Goal: Task Accomplishment & Management: Manage account settings

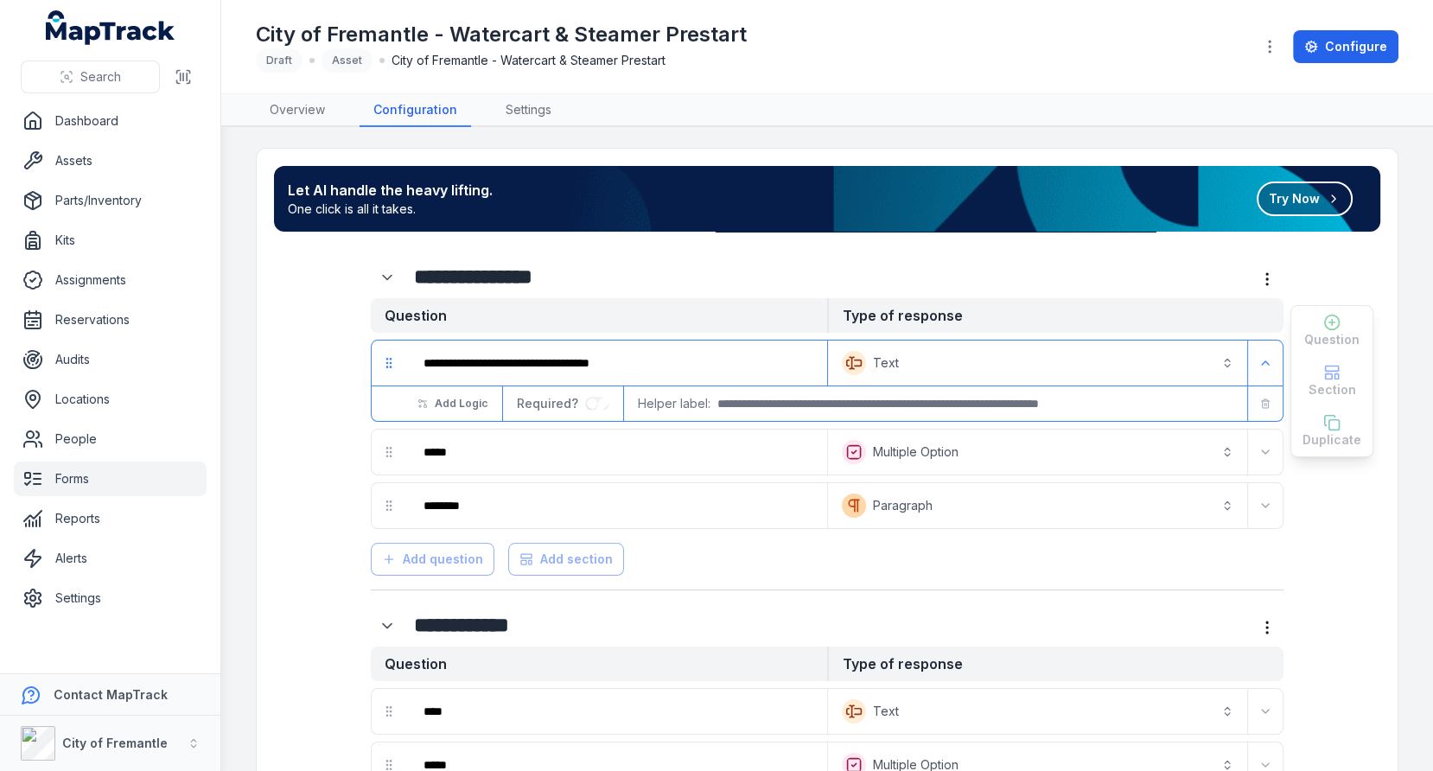
click at [654, 27] on h1 "City of Fremantle - Watercart & Steamer Prestart" at bounding box center [501, 35] width 491 height 28
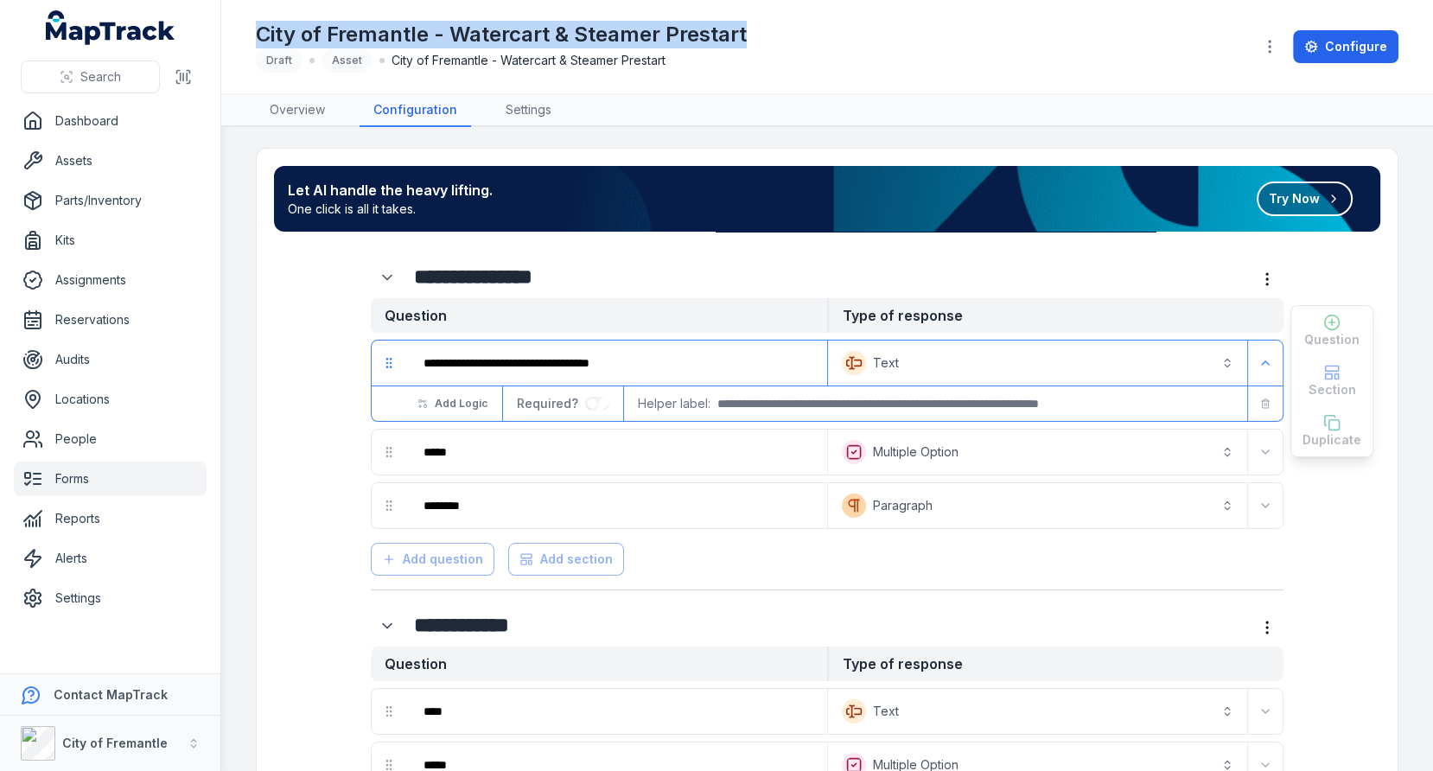
click at [654, 27] on h1 "City of Fremantle - Watercart & Steamer Prestart" at bounding box center [501, 35] width 491 height 28
copy h1 "City of Fremantle - Watercart & Steamer Prestart"
click at [64, 490] on link "Forms" at bounding box center [110, 479] width 193 height 35
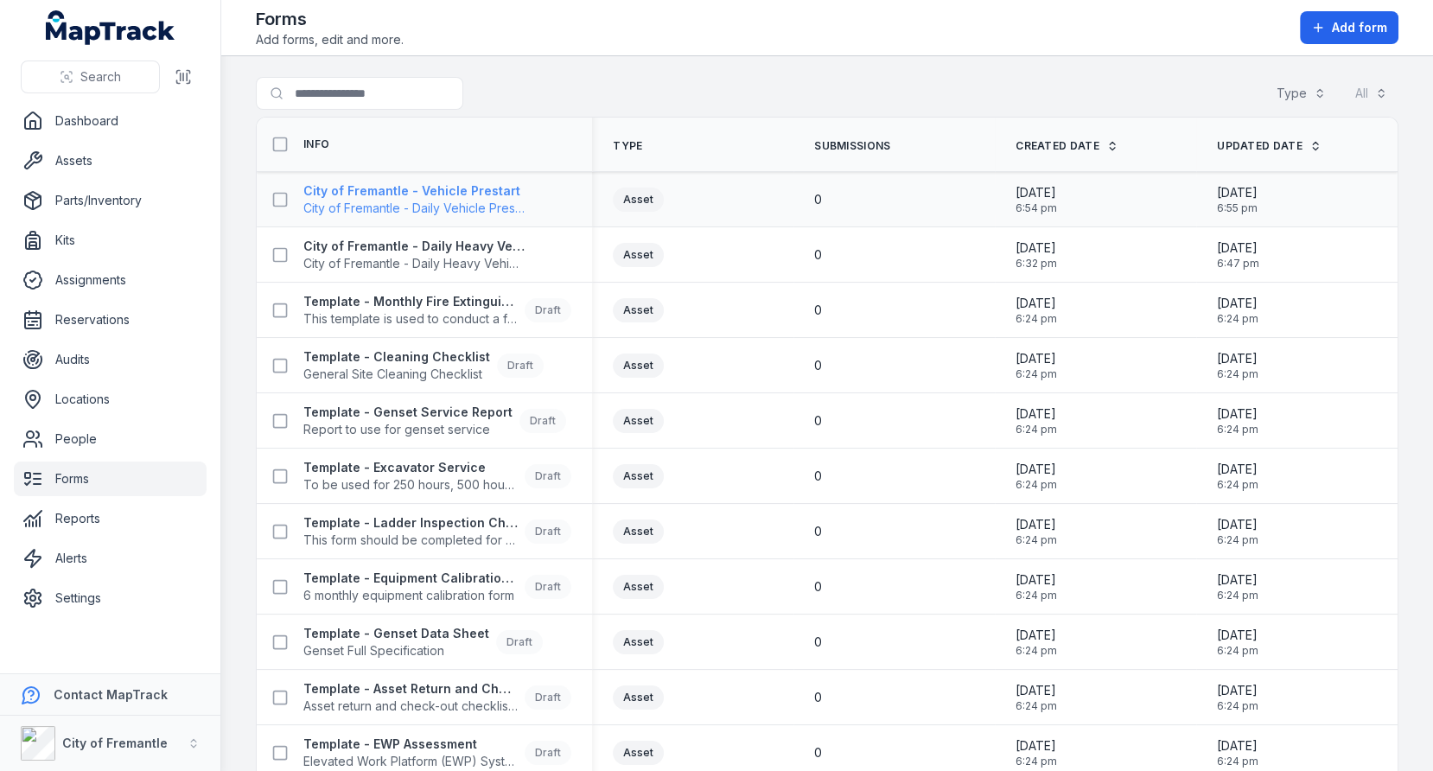
click at [472, 191] on strong "City of Fremantle - Vehicle Prestart" at bounding box center [413, 190] width 221 height 17
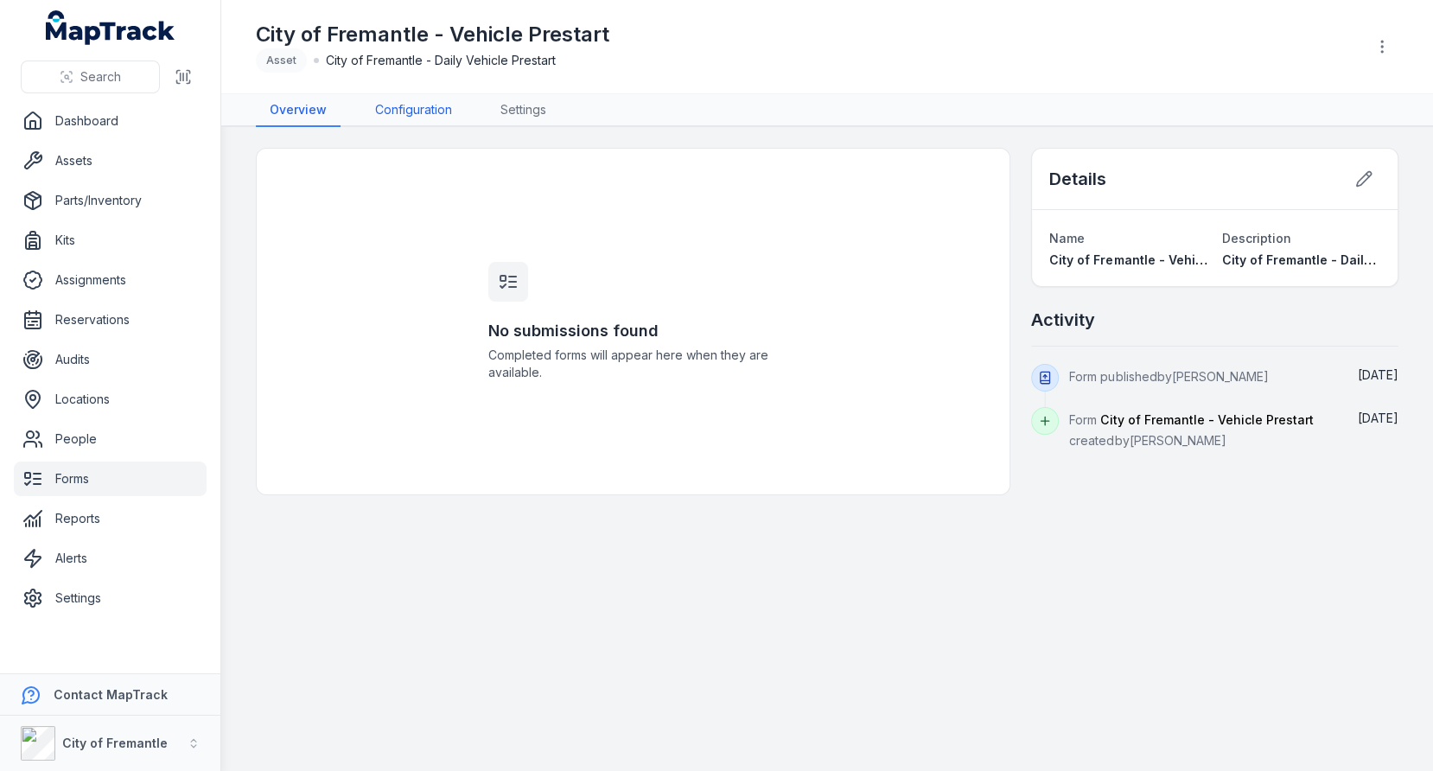
click at [444, 110] on link "Configuration" at bounding box center [413, 110] width 105 height 33
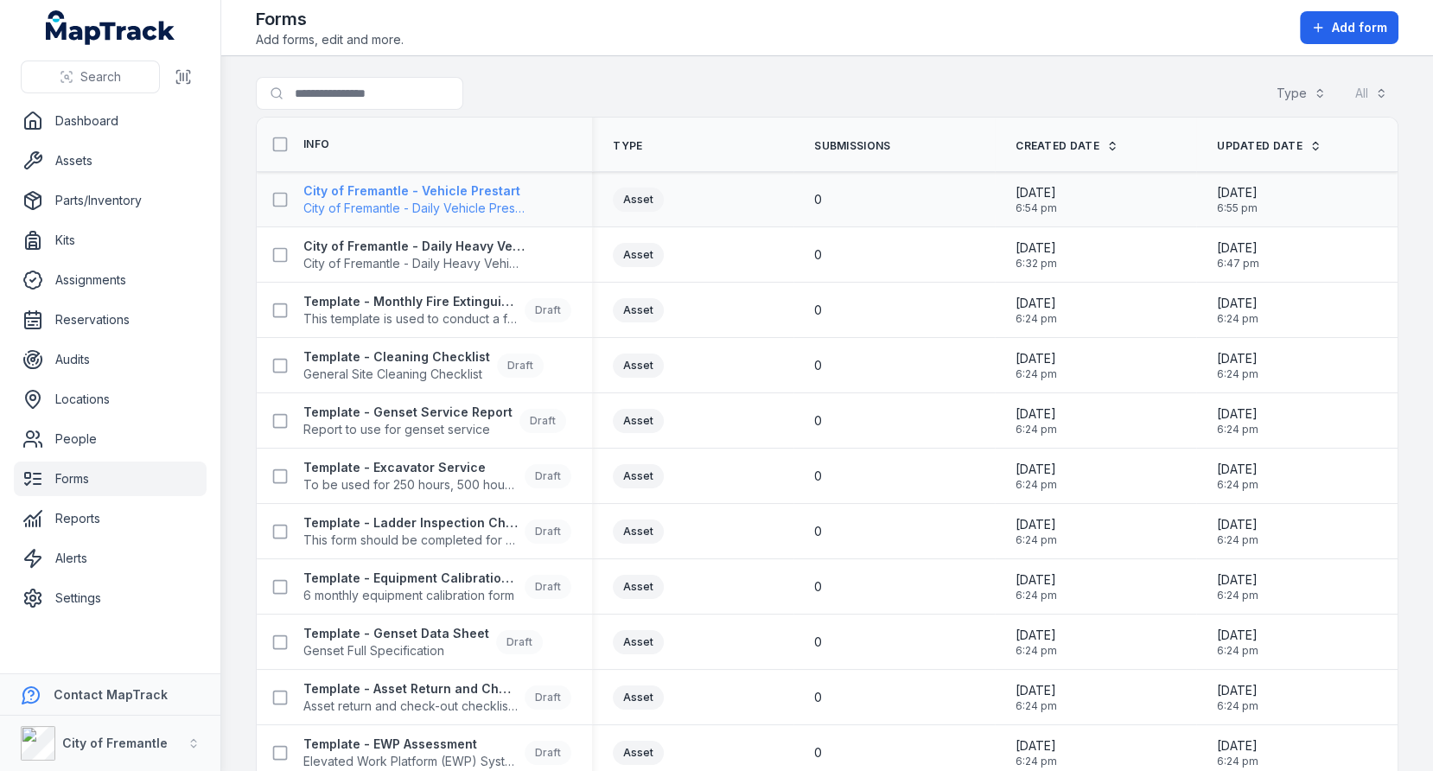
click at [475, 201] on span "City of Fremantle - Daily Vehicle Prestart" at bounding box center [413, 208] width 221 height 17
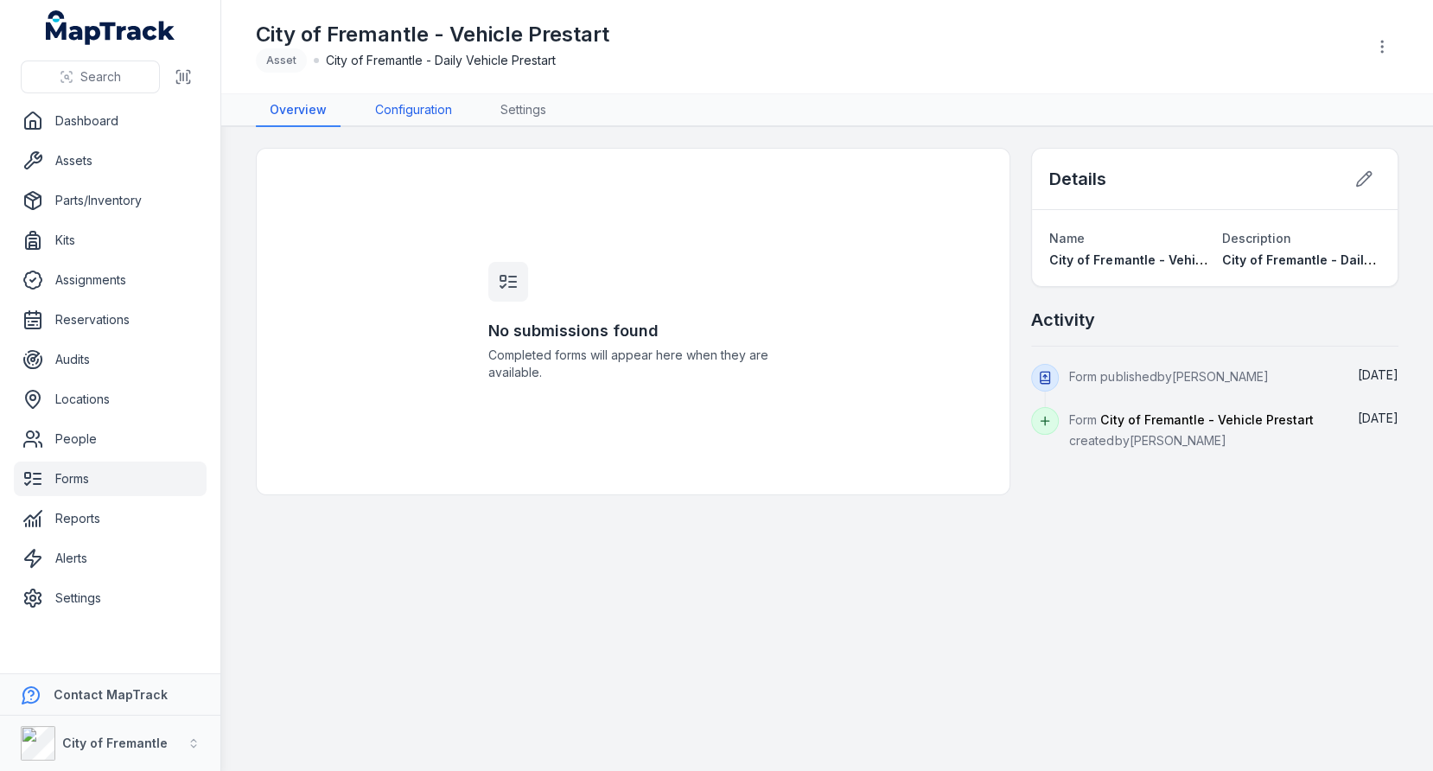
click at [437, 124] on link "Configuration" at bounding box center [413, 110] width 105 height 33
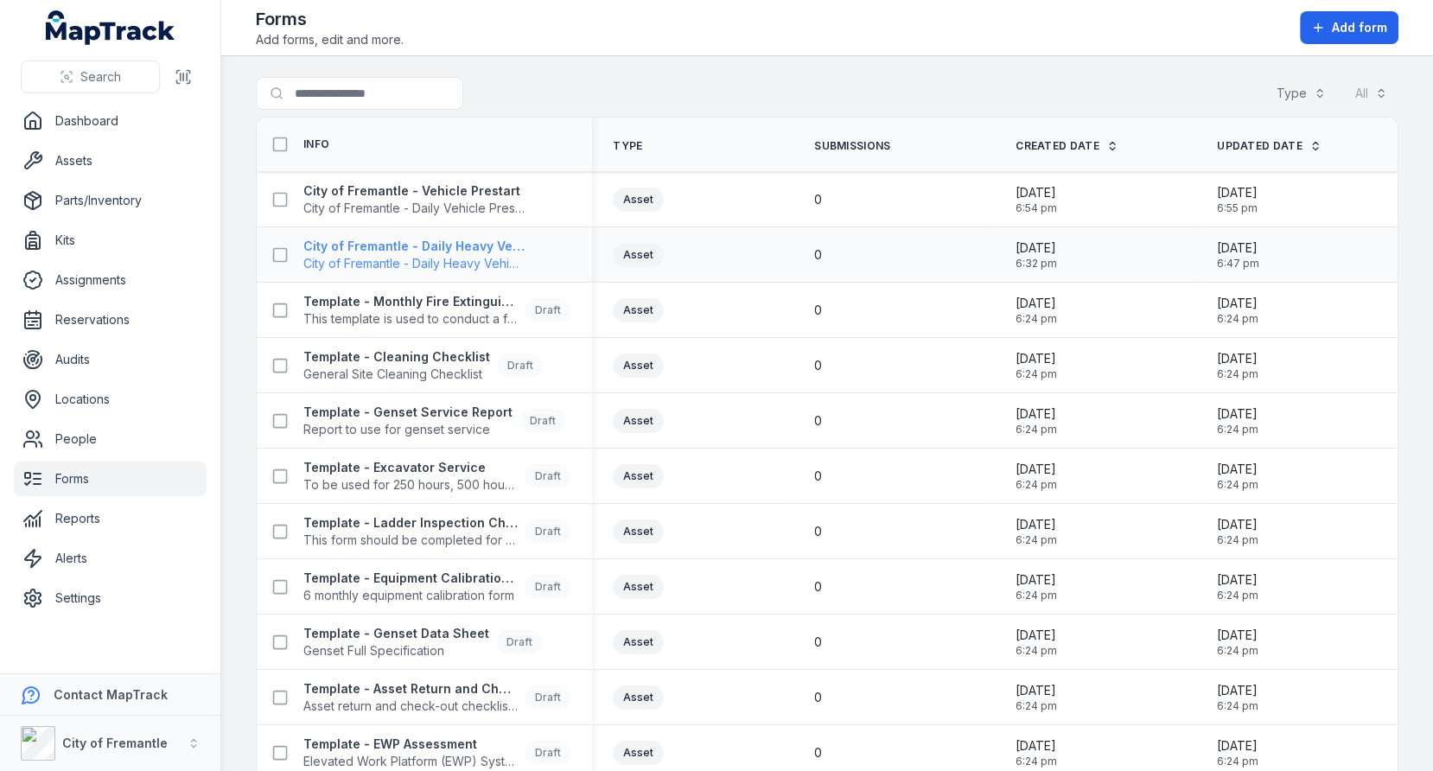
click at [417, 255] on span "City of Fremantle - Daily Heavy Vehicle Prestart" at bounding box center [413, 263] width 221 height 17
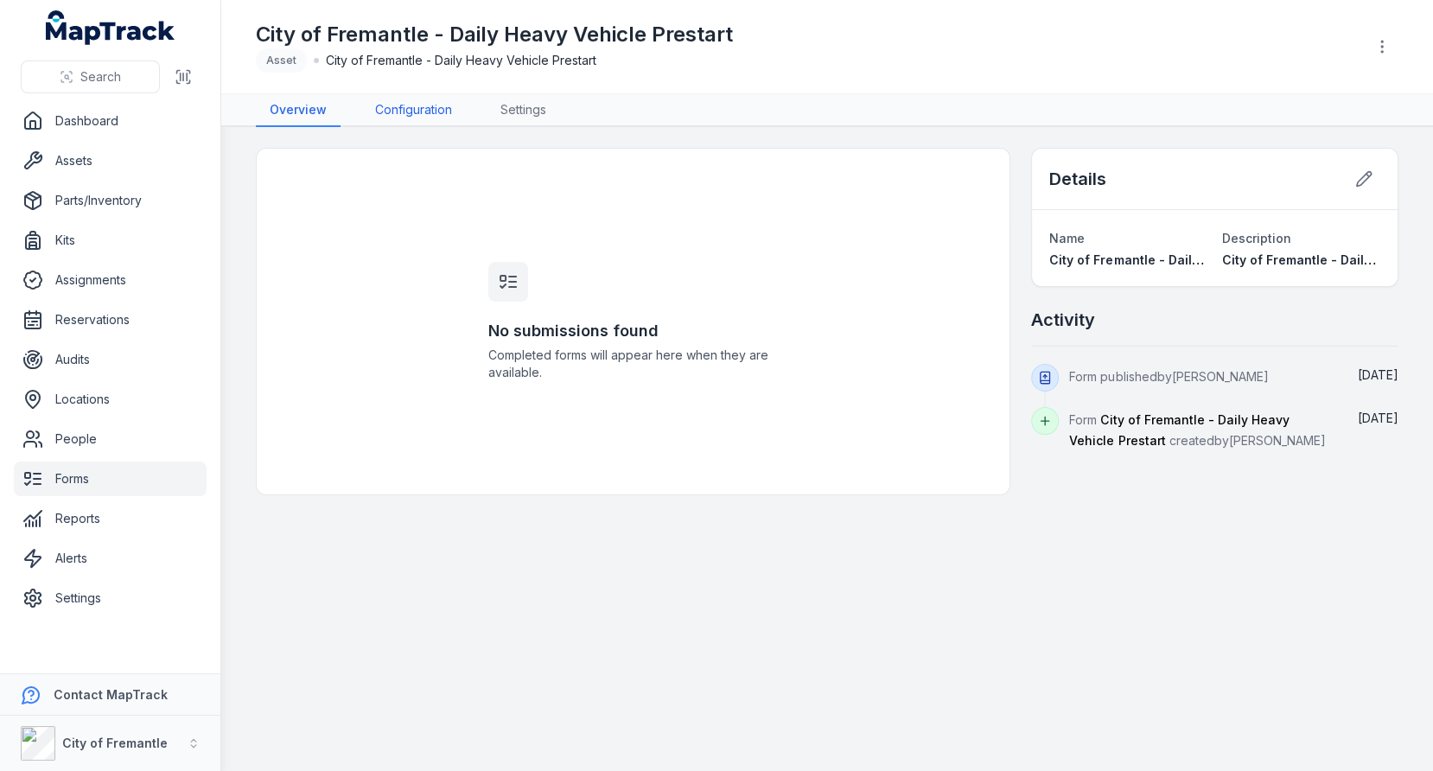
click at [405, 110] on link "Configuration" at bounding box center [413, 110] width 105 height 33
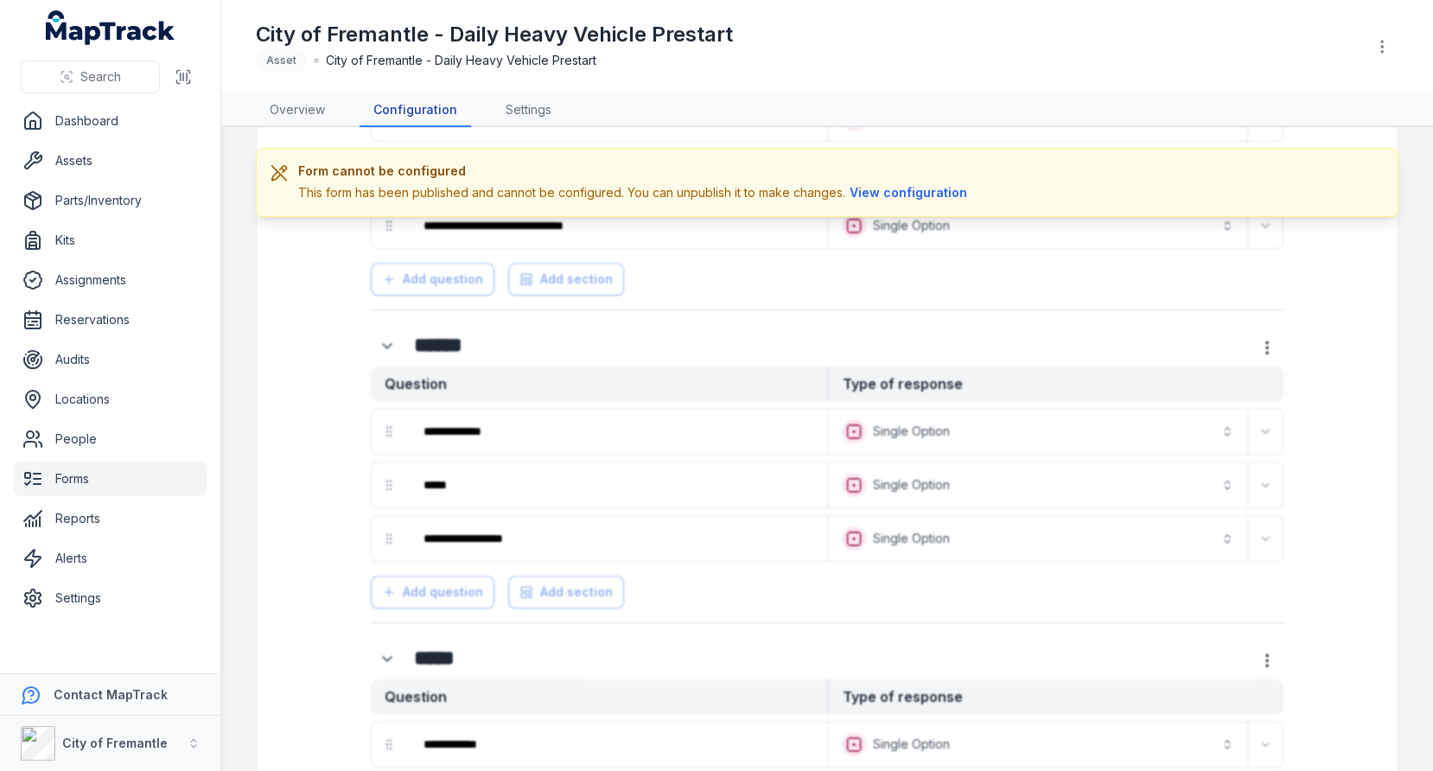
scroll to position [874, 0]
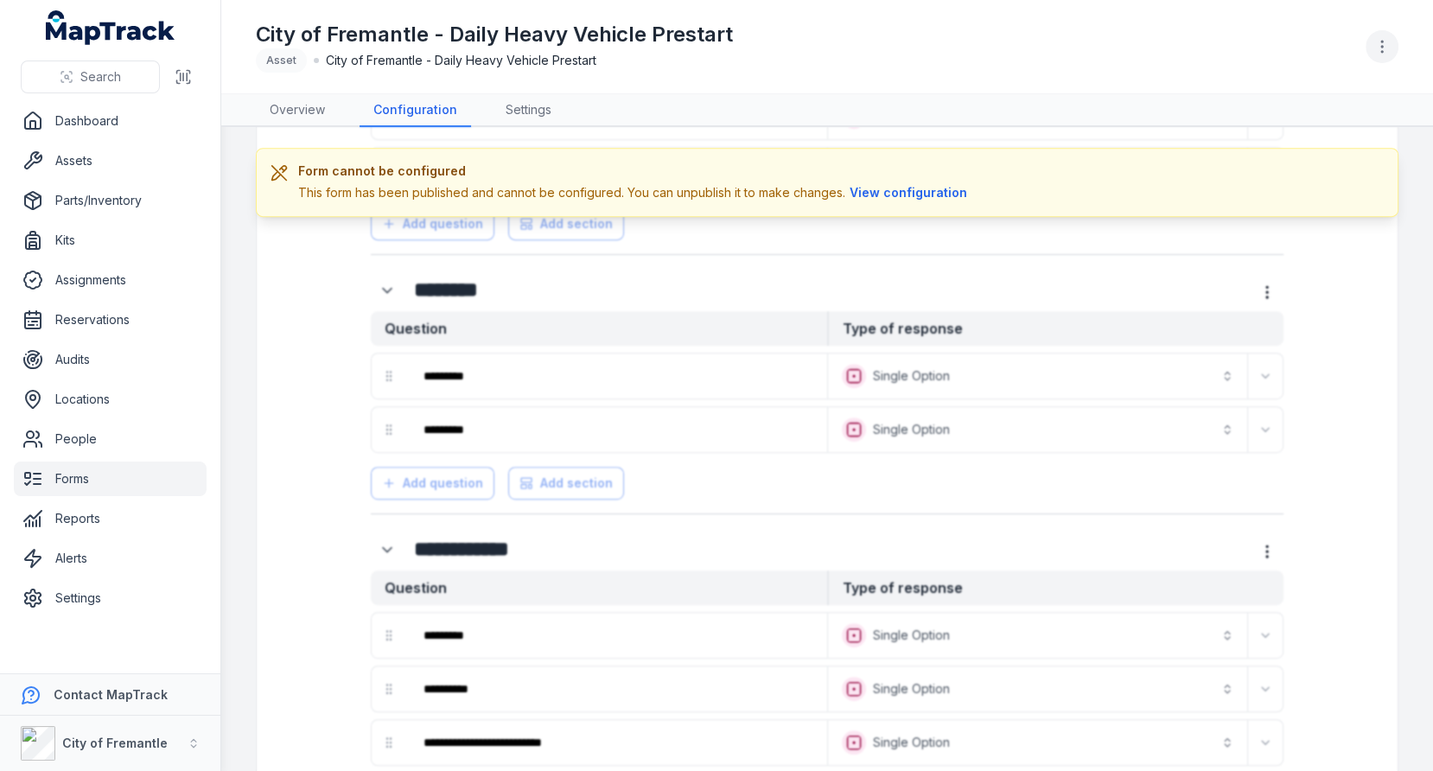
click at [1382, 46] on circle "button" at bounding box center [1382, 47] width 2 height 2
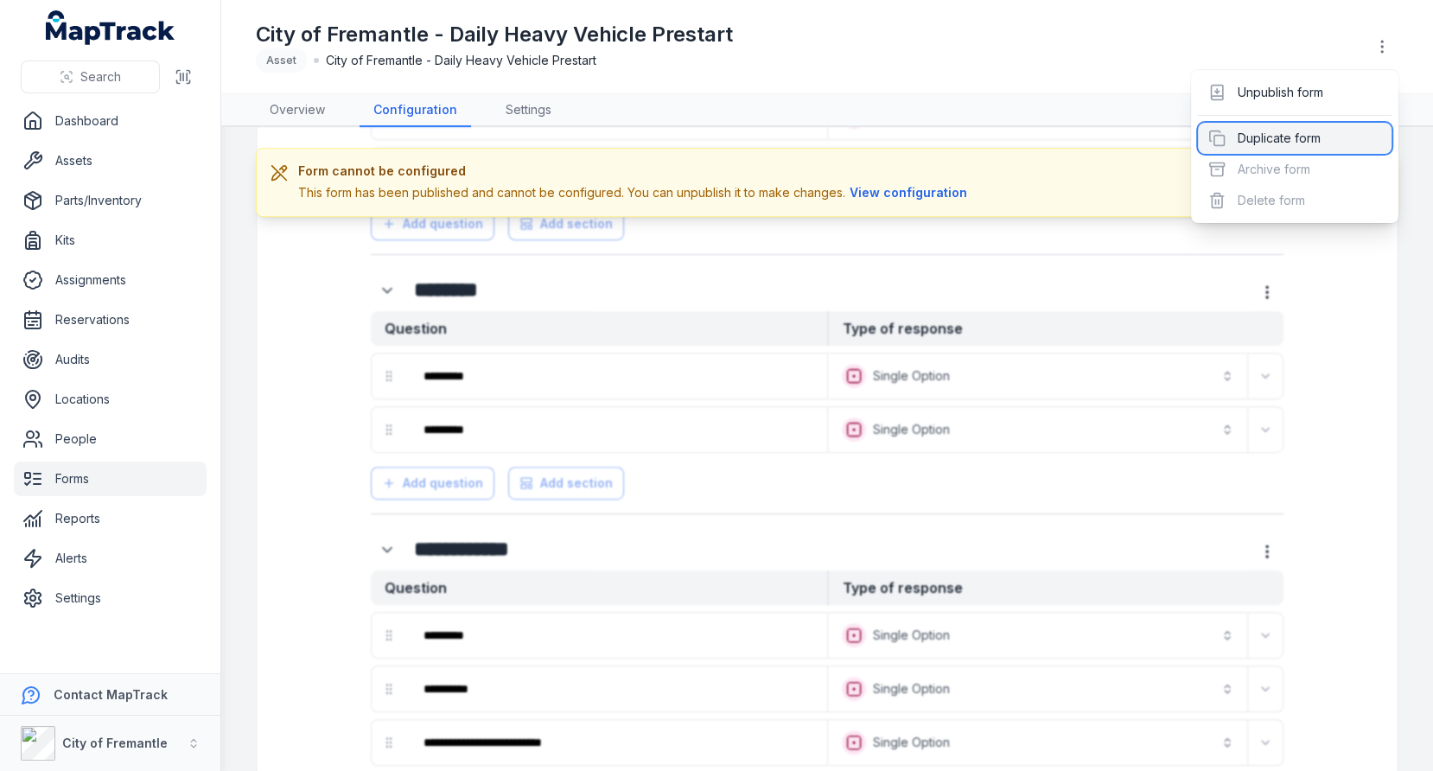
click at [1295, 143] on div "Duplicate form" at bounding box center [1295, 138] width 194 height 31
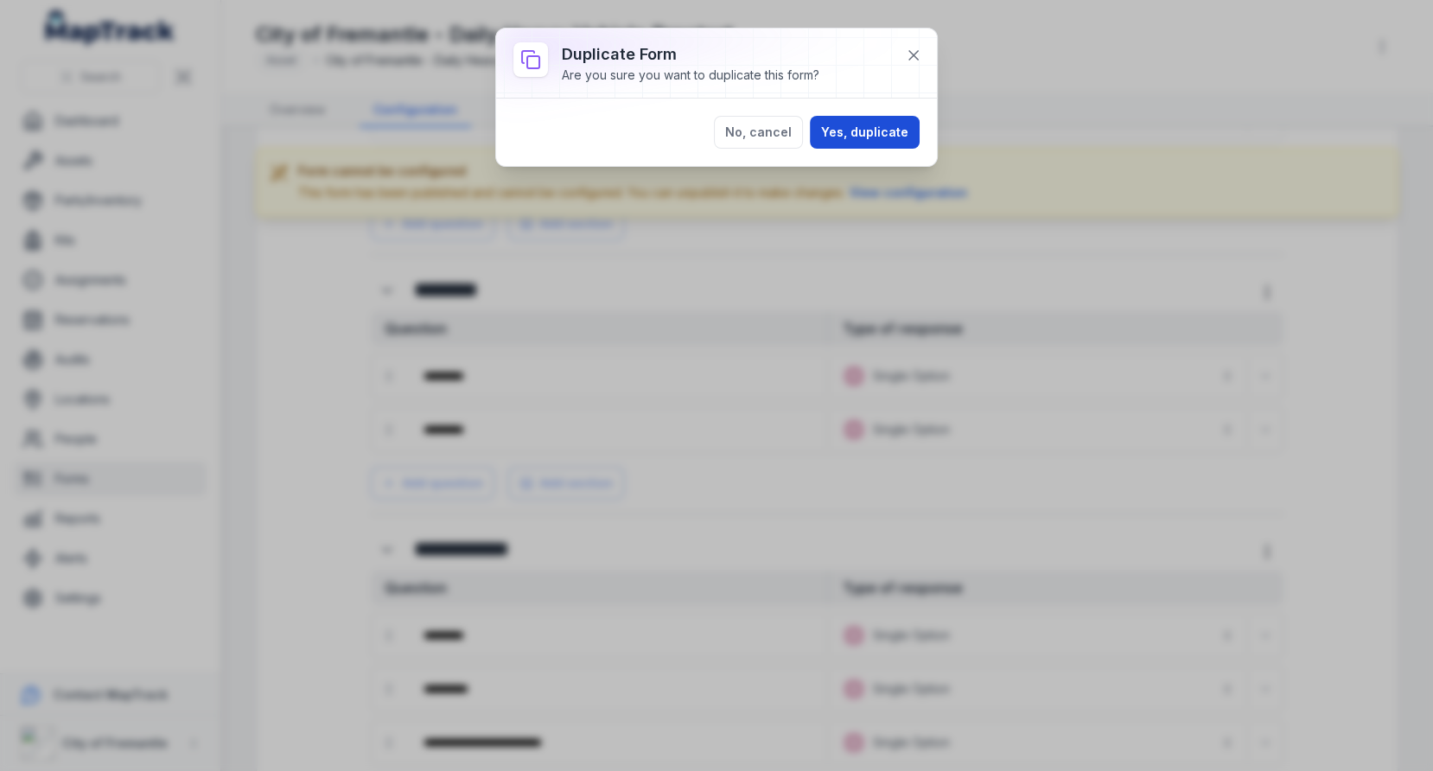
click at [851, 130] on button "Yes, duplicate" at bounding box center [865, 132] width 110 height 33
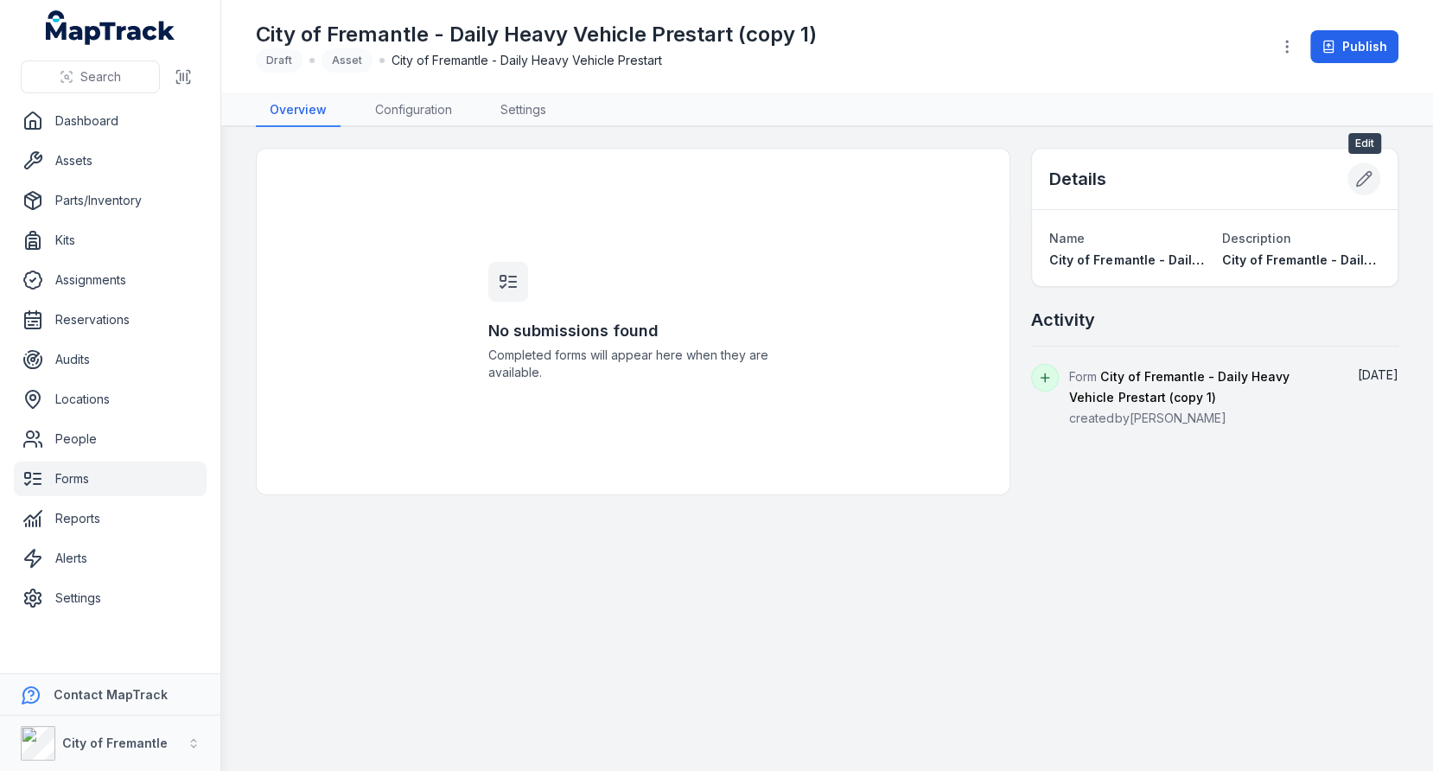
click at [1371, 180] on icon at bounding box center [1363, 178] width 17 height 17
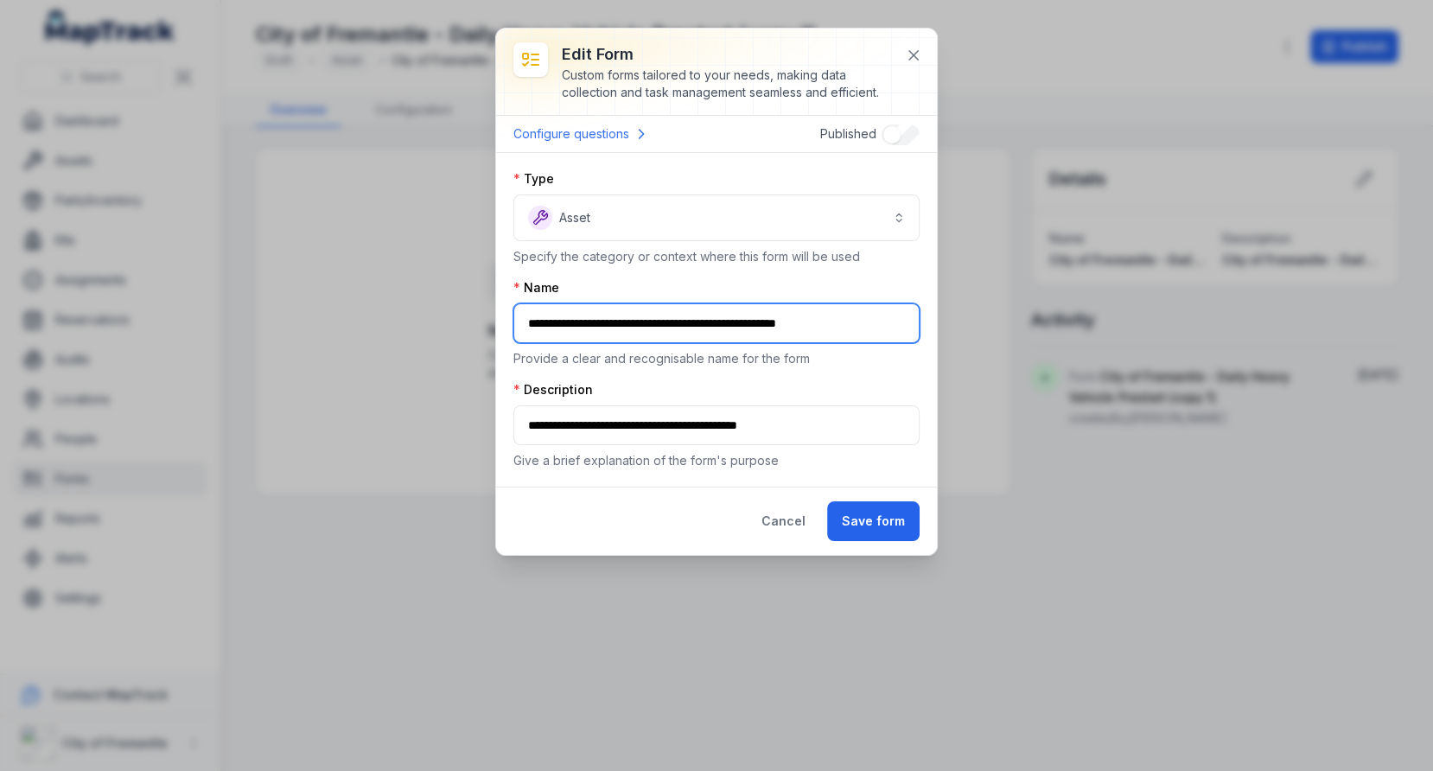
click at [615, 320] on input "**********" at bounding box center [716, 323] width 406 height 40
paste input "text"
type input "**********"
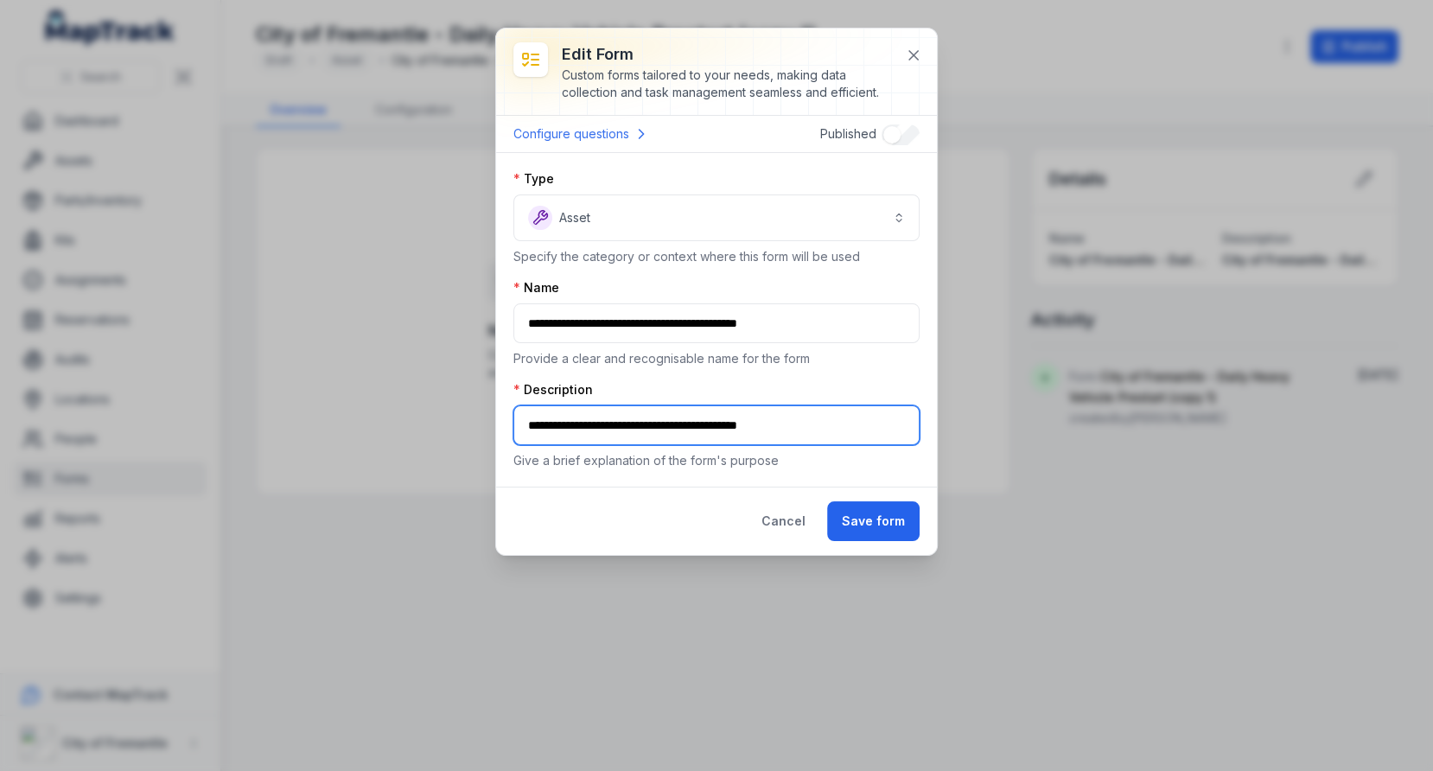
click at [605, 410] on input "**********" at bounding box center [716, 425] width 406 height 40
paste input "text"
type input "**********"
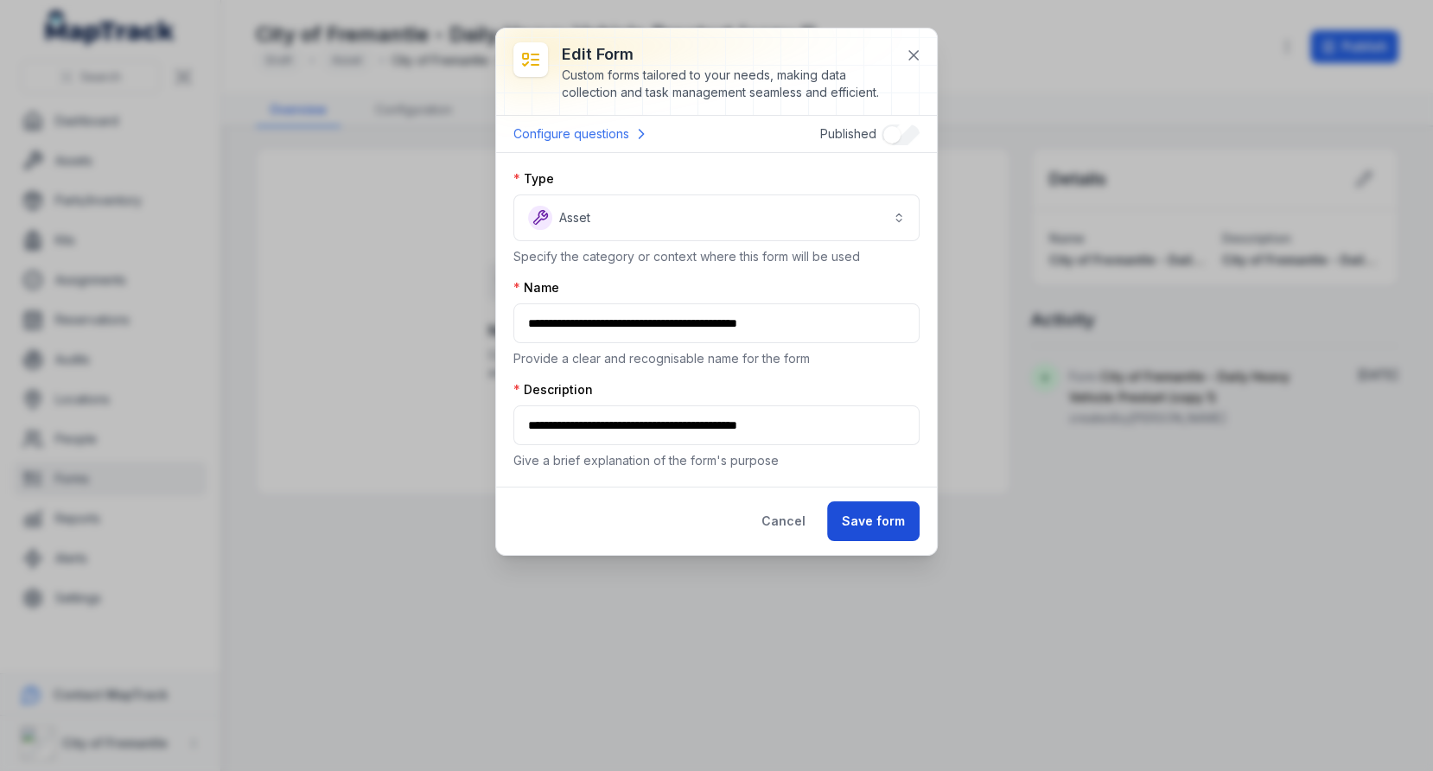
click at [902, 525] on button "Save form" at bounding box center [873, 521] width 92 height 40
